Goal: Information Seeking & Learning: Learn about a topic

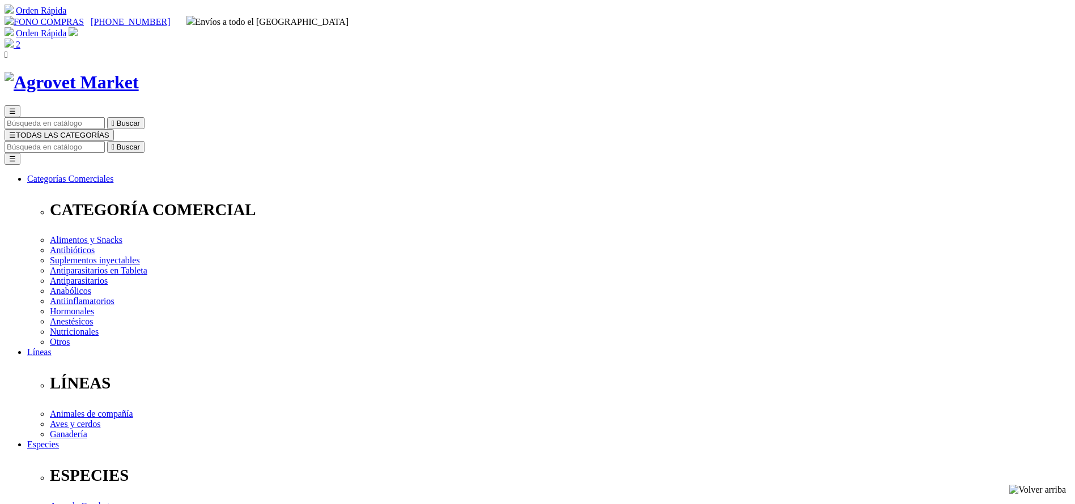
click at [105, 141] on input "Buscar" at bounding box center [55, 147] width 100 height 12
type input "XELAMEC"
click at [107, 141] on button " Buscar" at bounding box center [125, 147] width 37 height 12
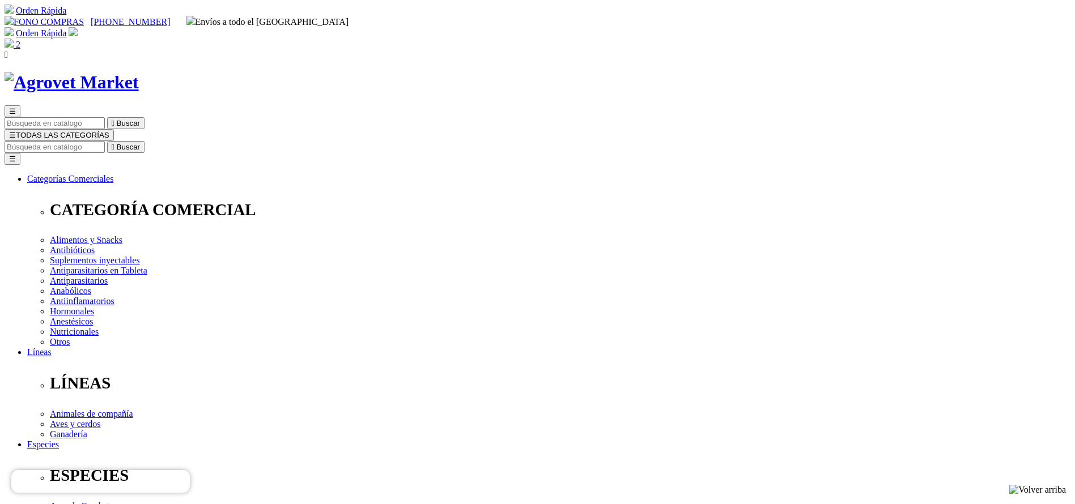
drag, startPoint x: 739, startPoint y: 146, endPoint x: 801, endPoint y: 149, distance: 61.8
drag, startPoint x: 676, startPoint y: 153, endPoint x: 702, endPoint y: 152, distance: 25.5
click at [105, 141] on input "Buscar" at bounding box center [55, 147] width 100 height 12
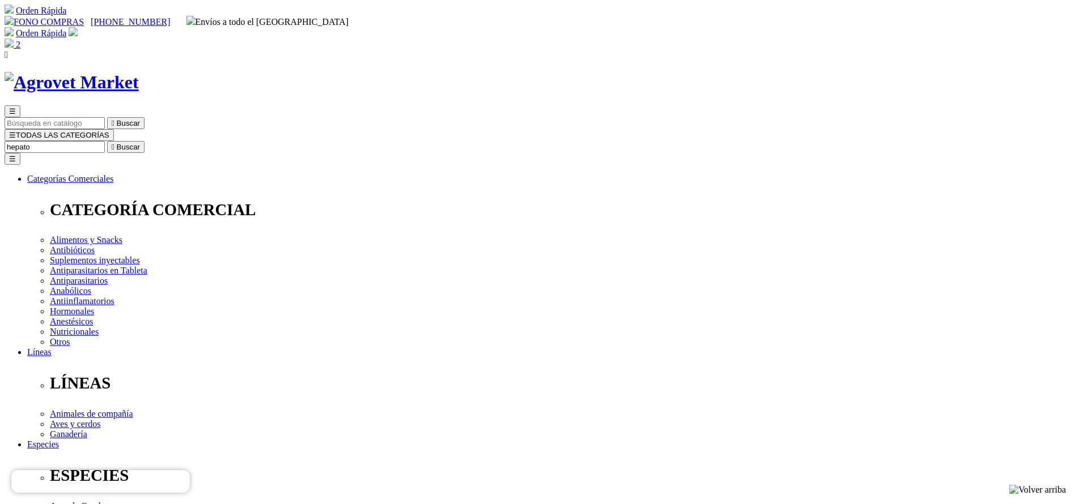
type input "hepato"
click at [107, 141] on button " Buscar" at bounding box center [125, 147] width 37 height 12
drag, startPoint x: 554, startPoint y: 231, endPoint x: 588, endPoint y: 230, distance: 33.5
copy div "106.20"
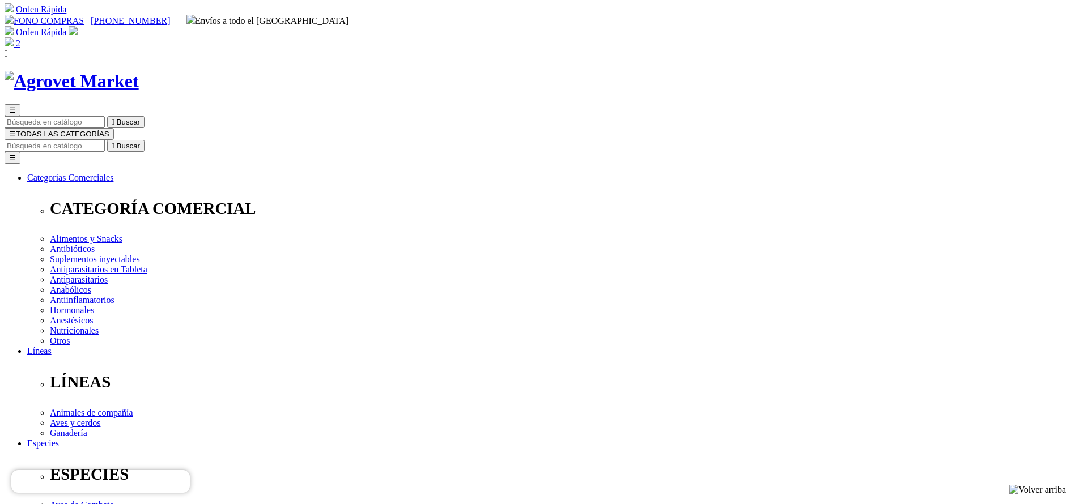
scroll to position [255, 0]
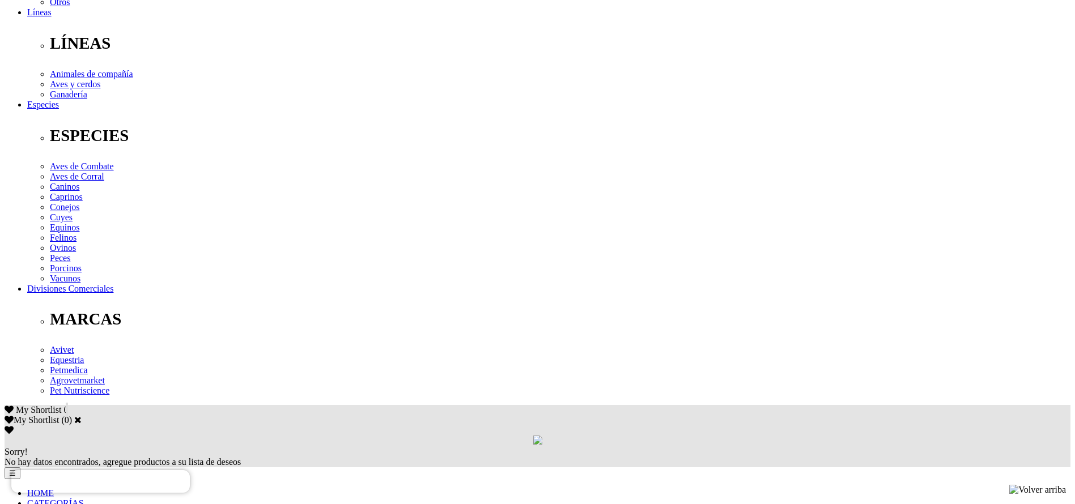
scroll to position [425, 0]
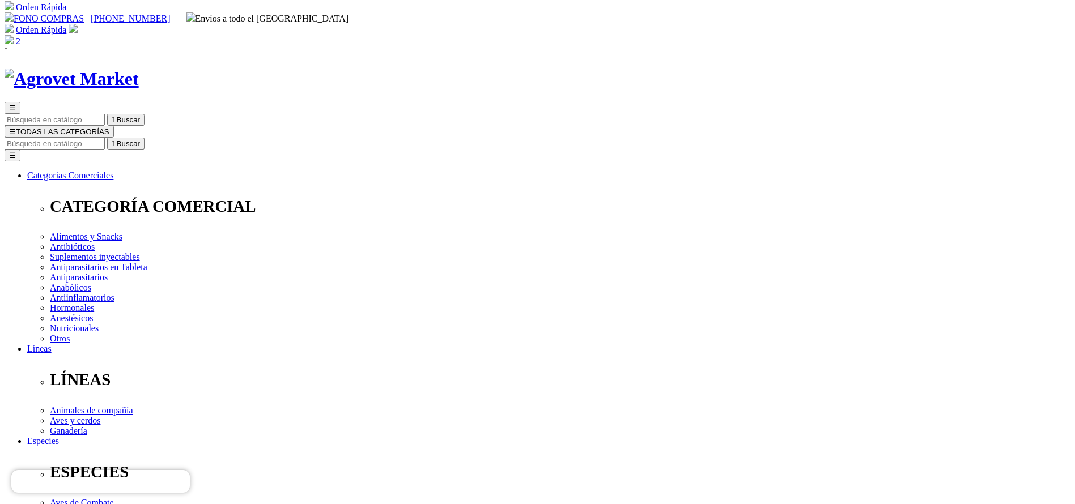
scroll to position [0, 0]
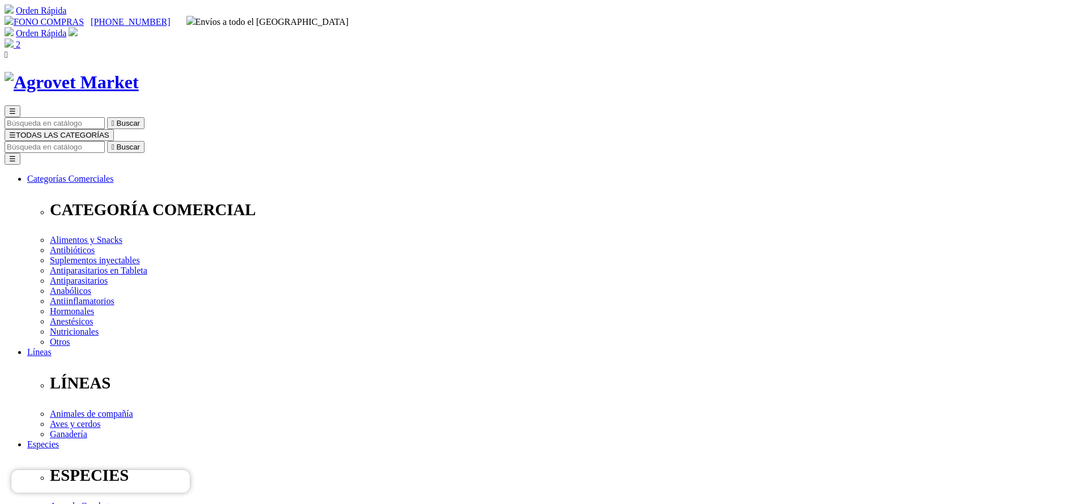
click at [105, 141] on input "Buscar" at bounding box center [55, 147] width 100 height 12
type input "bovim"
click at [107, 141] on button " Buscar" at bounding box center [125, 147] width 37 height 12
drag, startPoint x: 257, startPoint y: 231, endPoint x: 245, endPoint y: 299, distance: 69.0
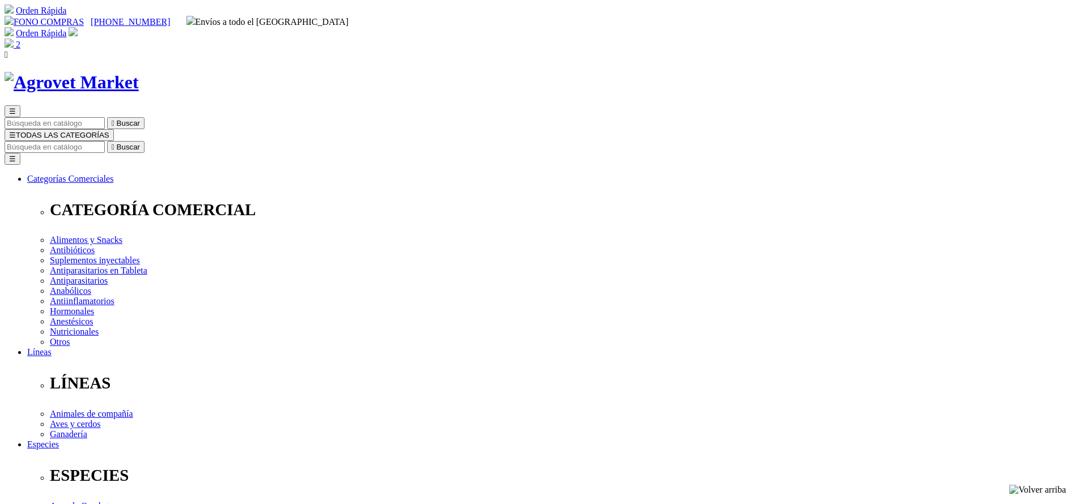
copy div "Bovimec®"
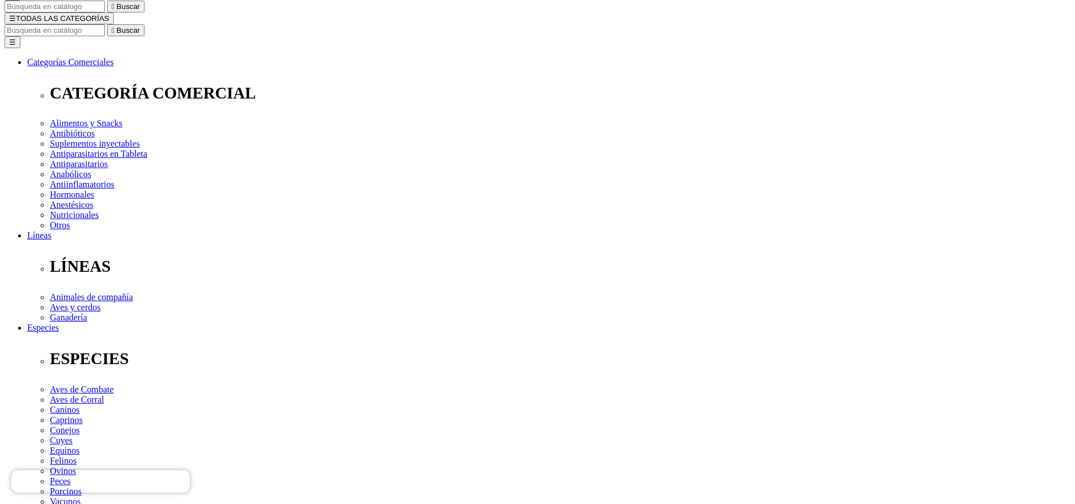
scroll to position [255, 0]
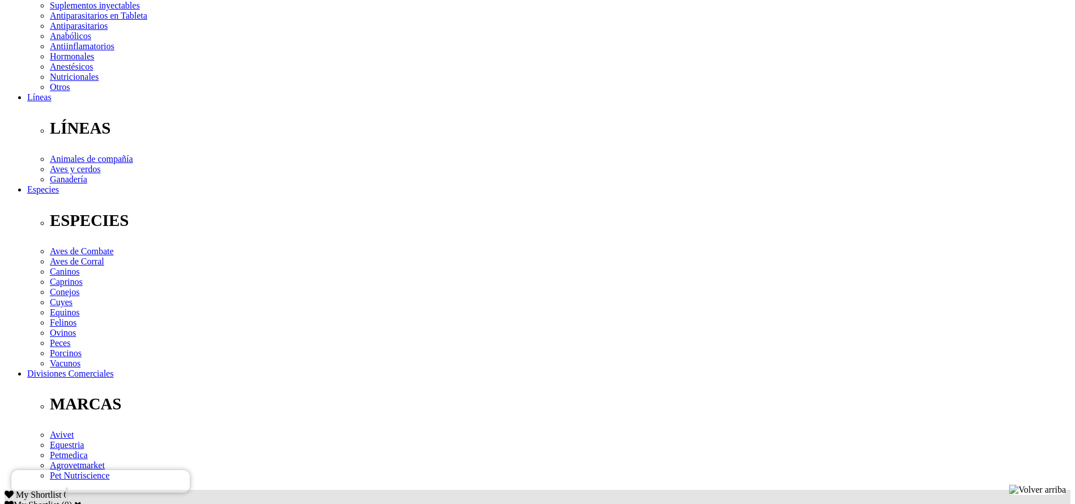
copy div "Tratamiento y control de parásitos internos (nematodos gastrointestinales,pulmo…"
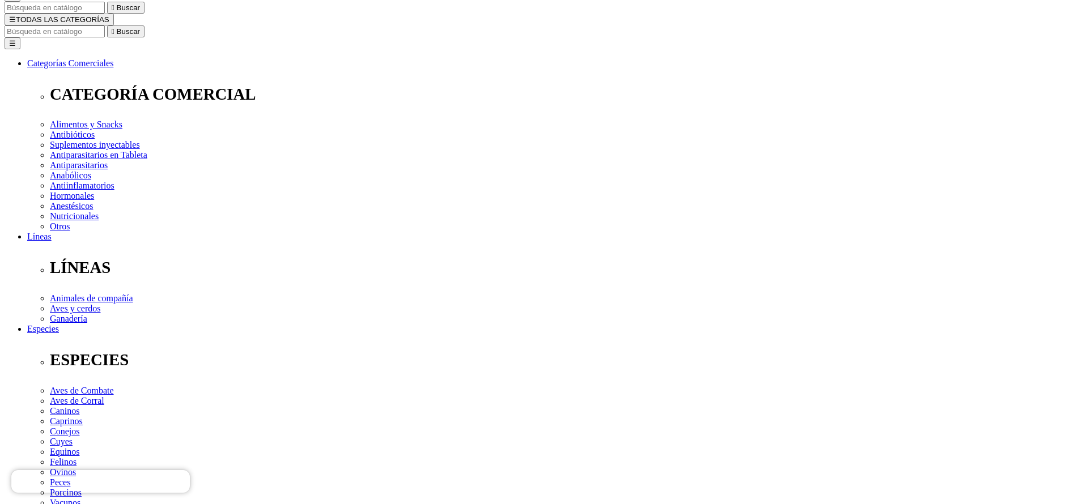
scroll to position [0, 0]
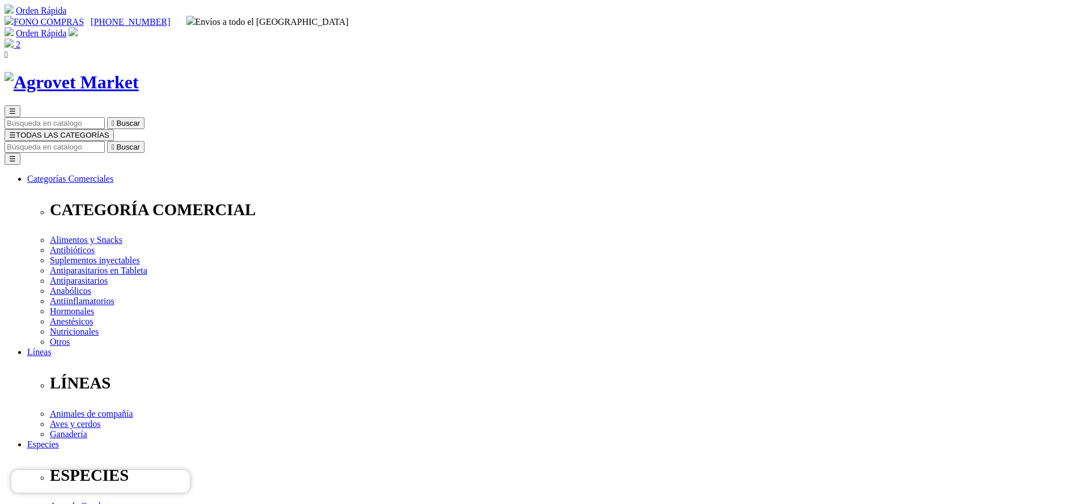
click at [105, 141] on input "Buscar" at bounding box center [55, 147] width 100 height 12
type input "suppo"
click at [107, 141] on button " Buscar" at bounding box center [125, 147] width 37 height 12
select select "26"
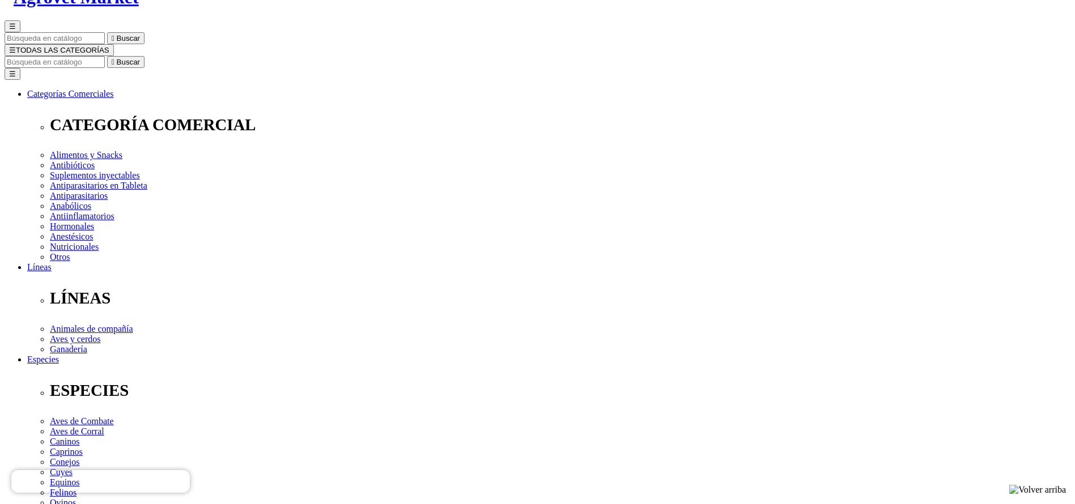
select select "26"
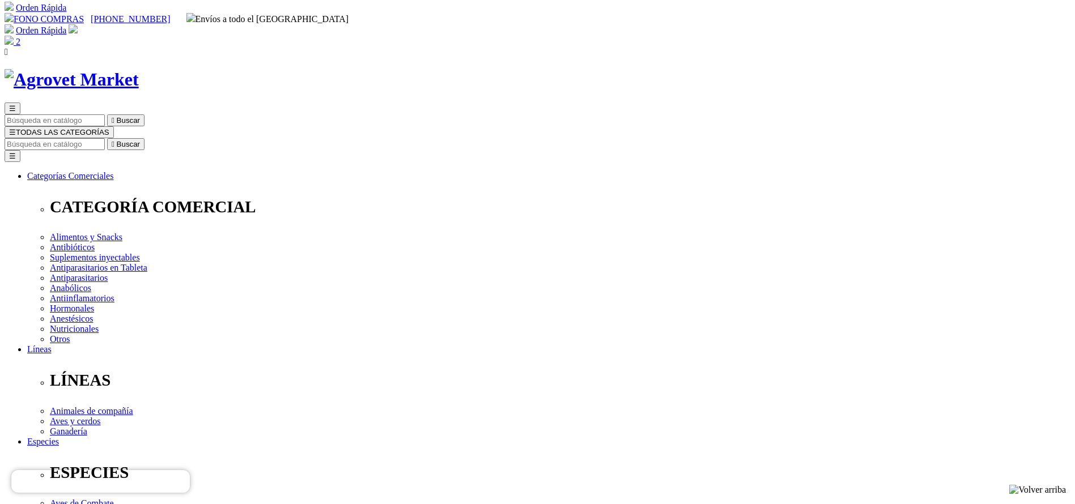
scroll to position [0, 0]
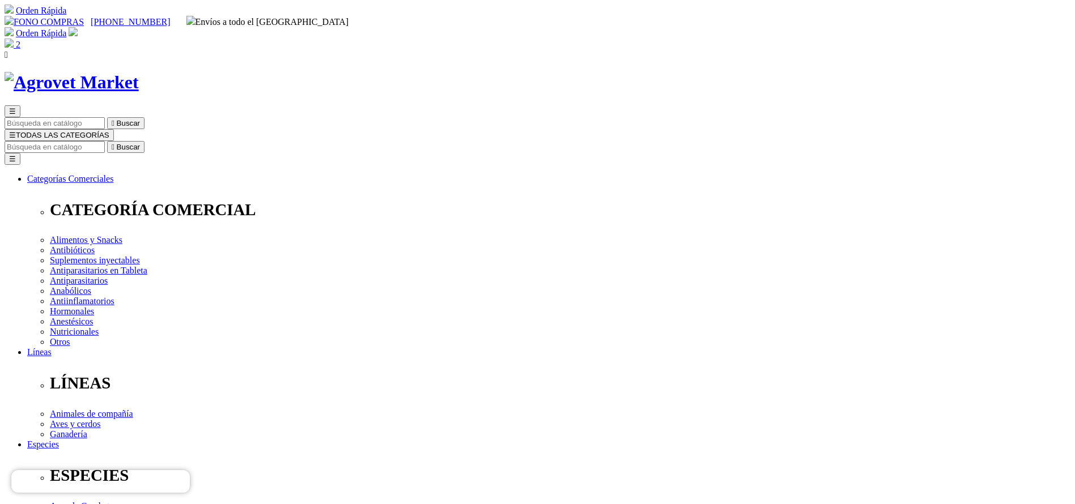
click at [105, 141] on input "Buscar" at bounding box center [55, 147] width 100 height 12
type input "adefor"
click at [107, 141] on button " Buscar" at bounding box center [125, 147] width 37 height 12
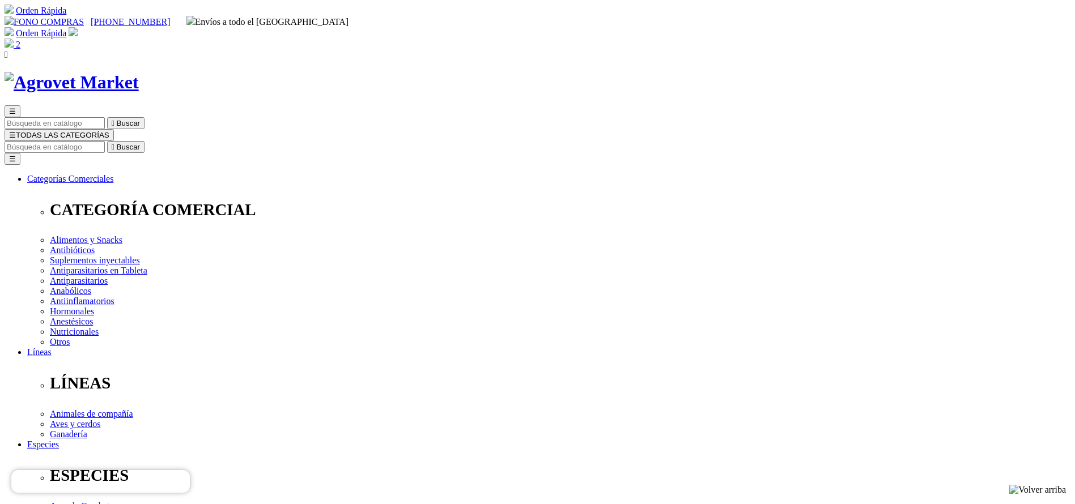
copy div "Adefortex®500/75/50"
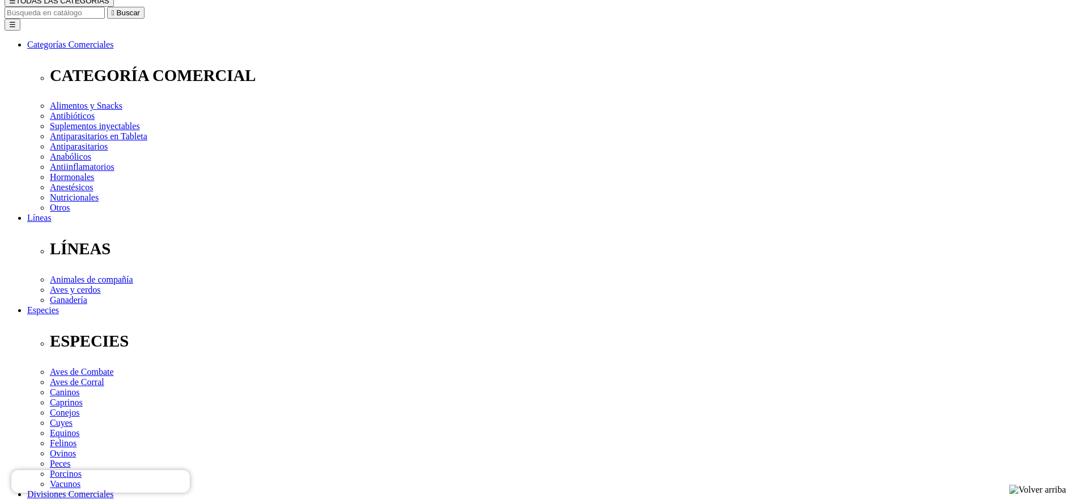
scroll to position [340, 0]
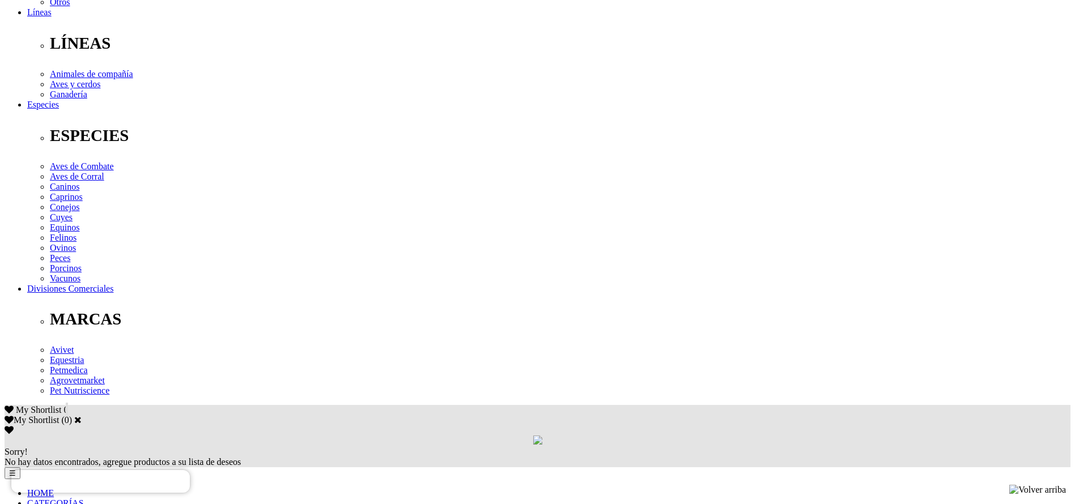
copy div "Prevención y tratamiento de avitaminosis A, D 3 , E y como terapia complementar…"
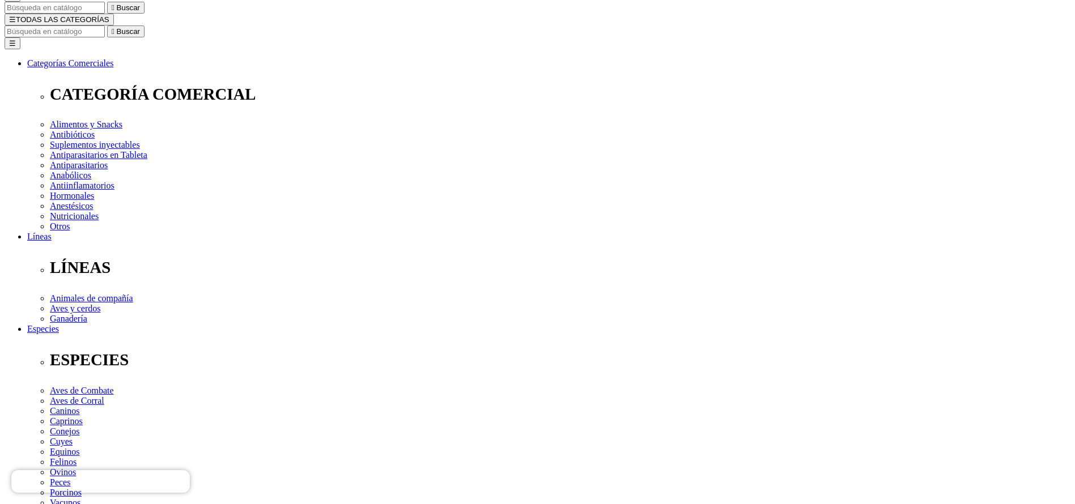
scroll to position [0, 0]
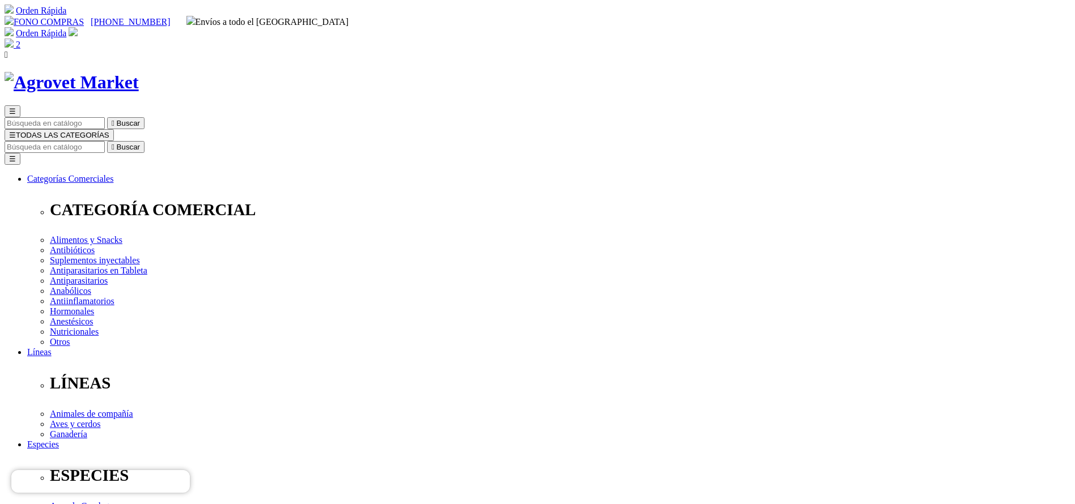
click at [642, 105] on div "☰  Buscar ☰ TODAS LAS CATEGORÍAS  Buscar Toggle navigation ☰ Categorías Comer…" at bounding box center [538, 456] width 1066 height 702
click at [105, 141] on input "Buscar" at bounding box center [55, 147] width 100 height 12
type input "bovim"
click at [107, 141] on button " Buscar" at bounding box center [125, 147] width 37 height 12
